Goal: Find specific page/section: Find specific page/section

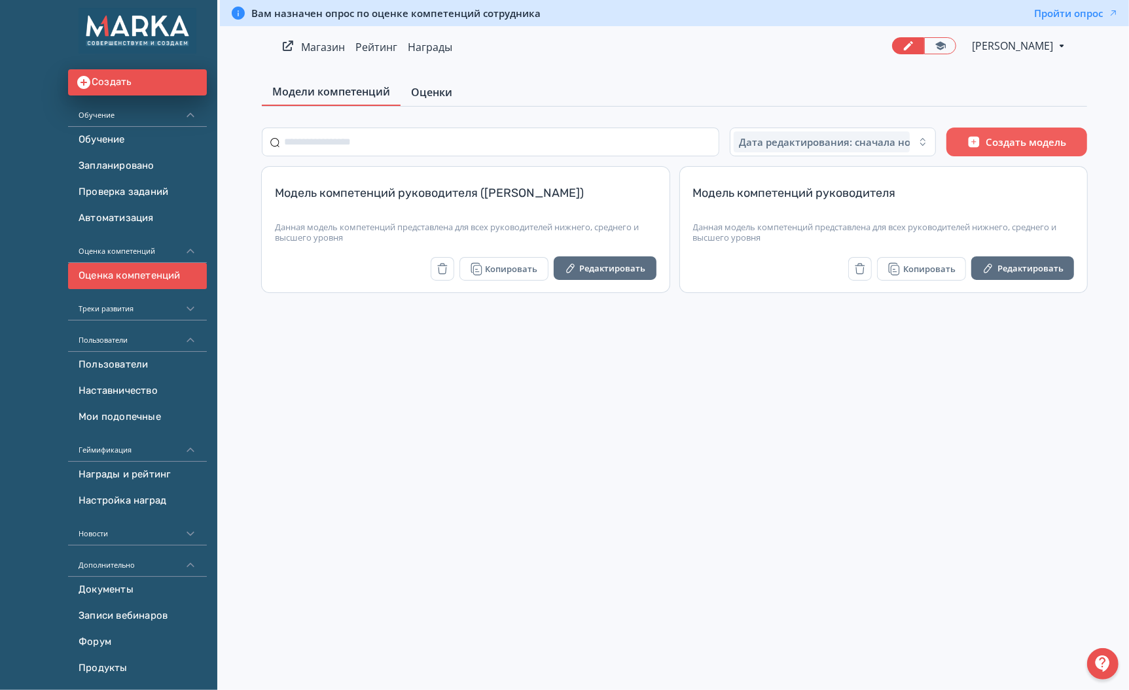
click at [428, 94] on span "Оценки" at bounding box center [431, 92] width 41 height 16
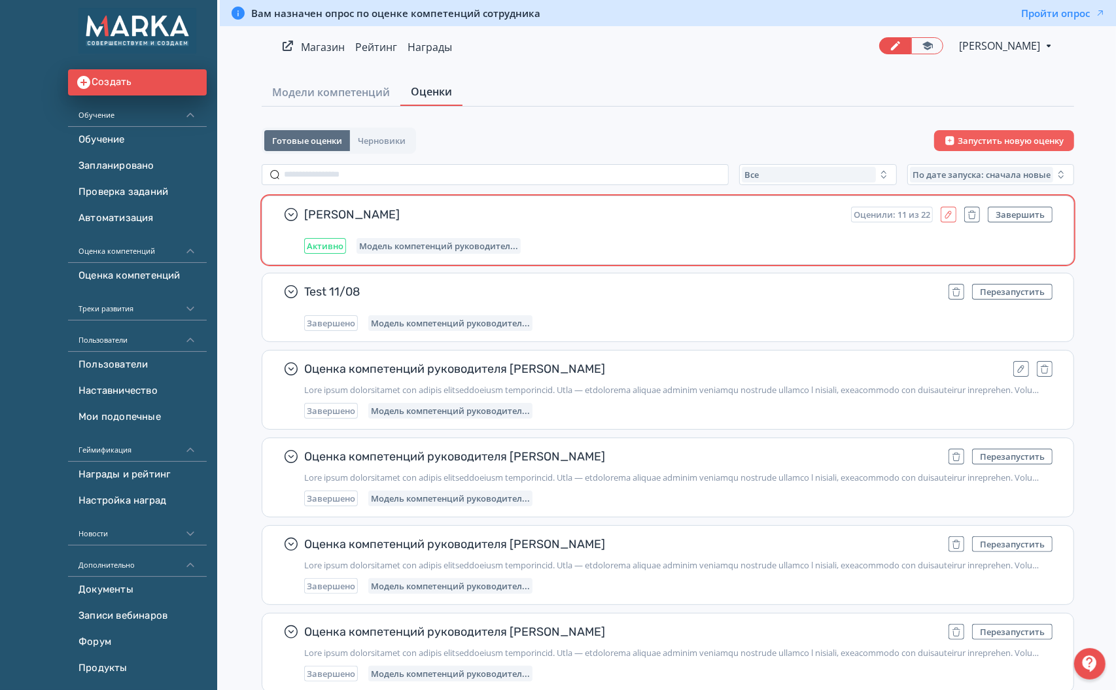
click at [945, 215] on icon "button" at bounding box center [948, 214] width 10 height 10
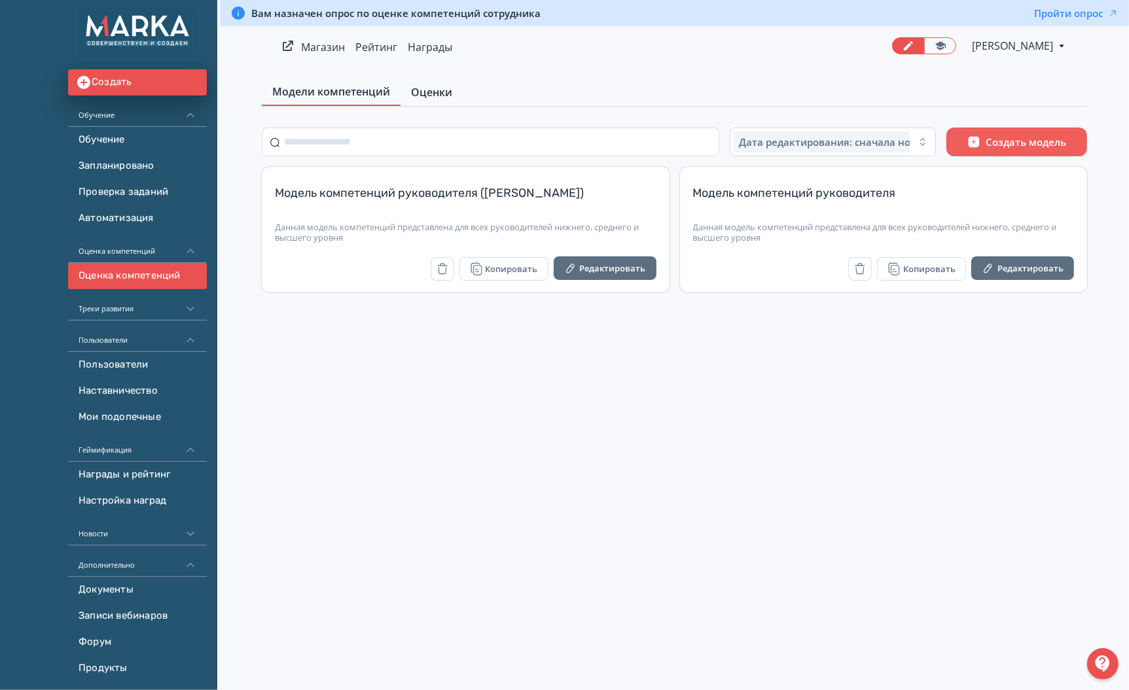
click at [438, 94] on span "Оценки" at bounding box center [431, 92] width 41 height 16
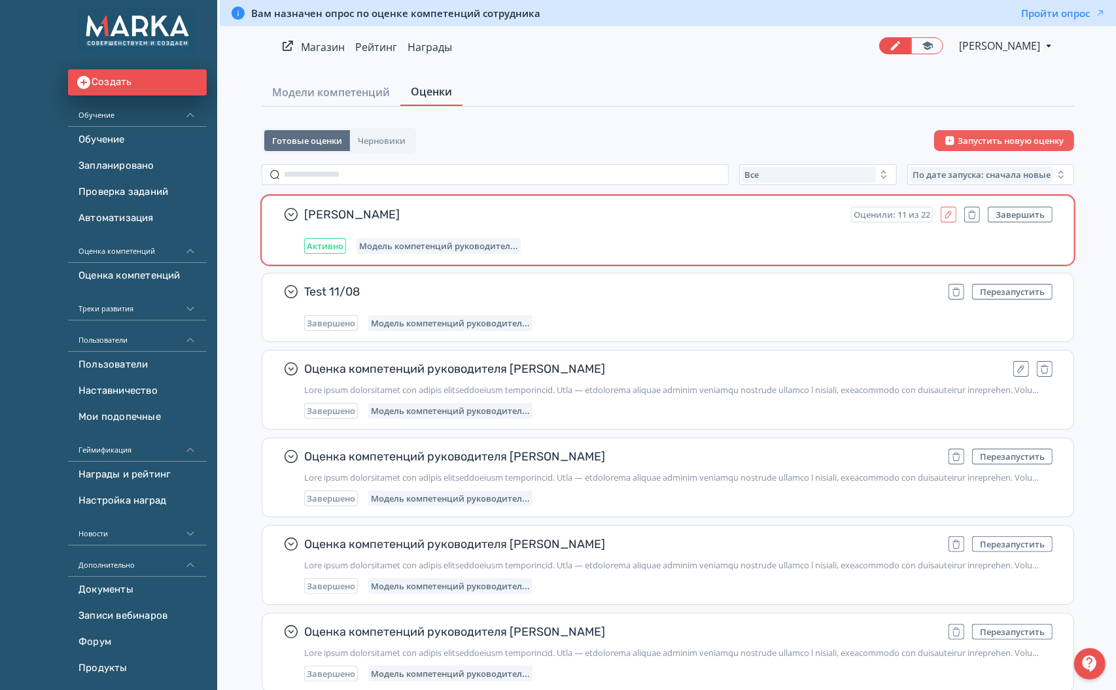
click at [947, 213] on icon "button" at bounding box center [948, 214] width 10 height 10
